Goal: Task Accomplishment & Management: Use online tool/utility

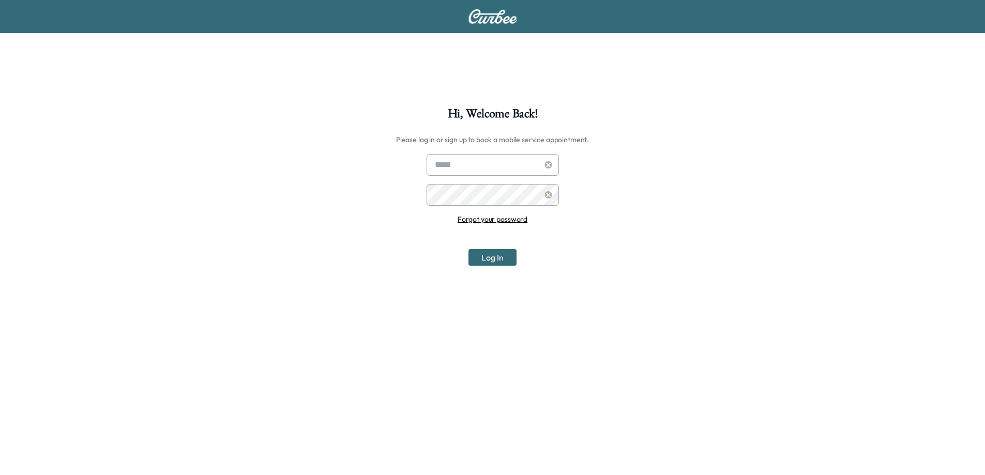
click at [455, 162] on input "text" at bounding box center [493, 165] width 132 height 22
type input "**********"
click at [490, 251] on button "Log In" at bounding box center [492, 257] width 48 height 17
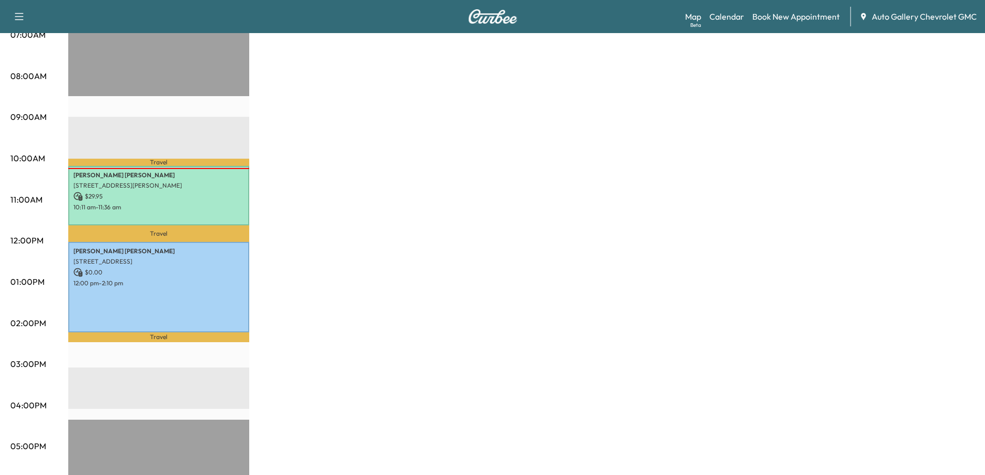
scroll to position [258, 0]
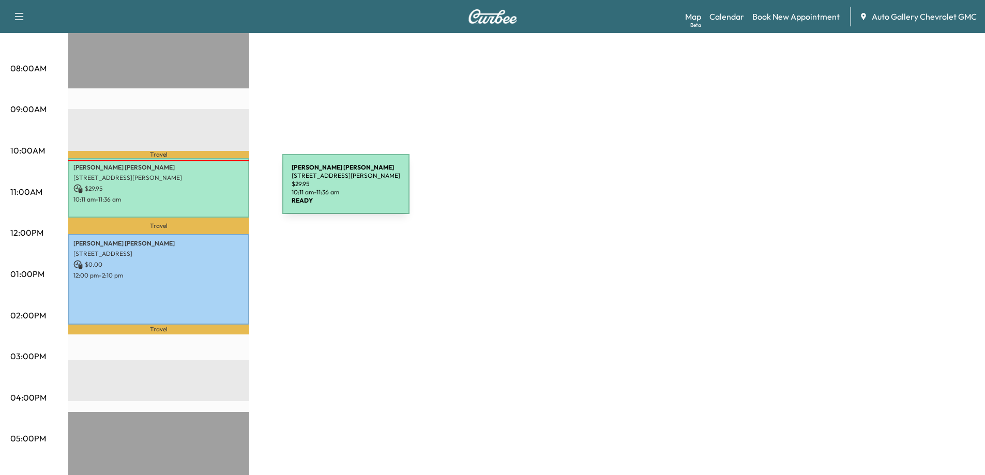
click at [205, 190] on p "$ 29.95" at bounding box center [158, 188] width 171 height 9
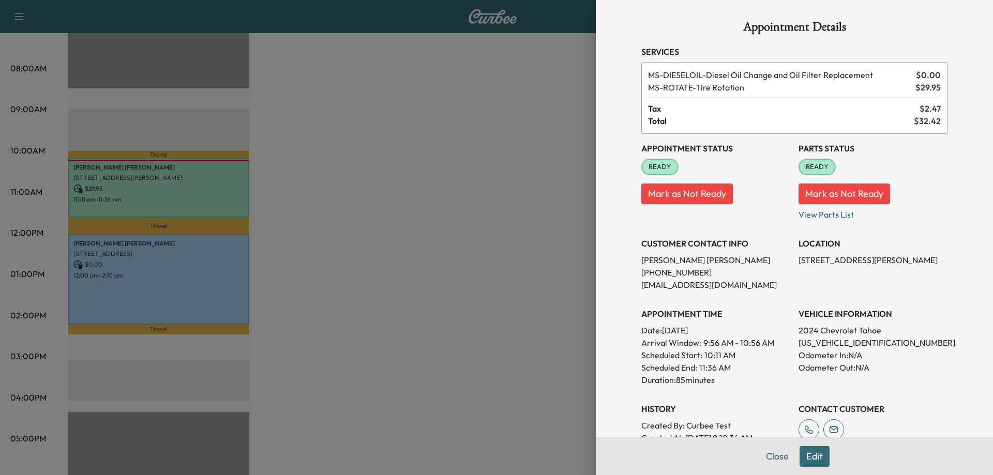
click at [481, 233] on div at bounding box center [496, 237] width 993 height 475
